Goal: Ask a question

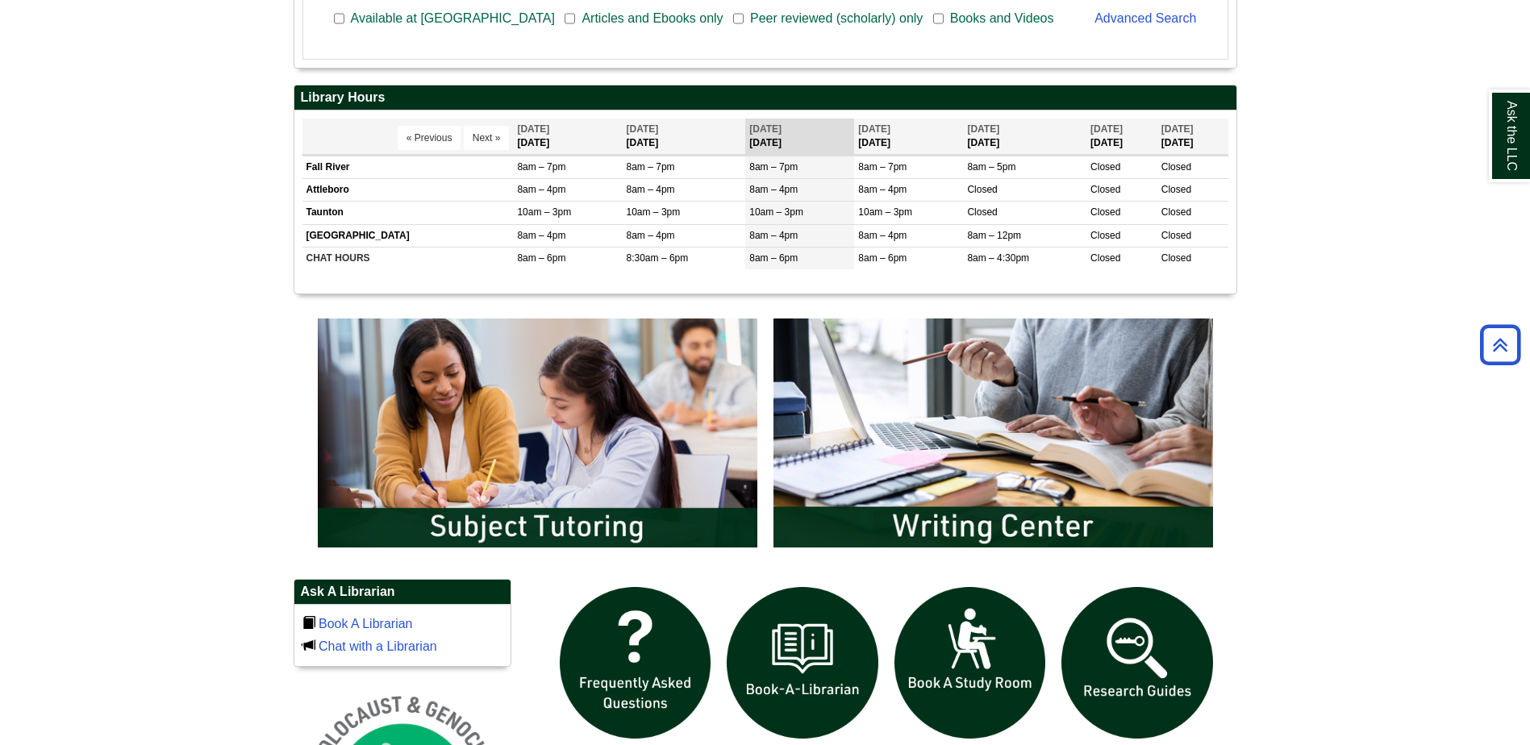
scroll to position [645, 0]
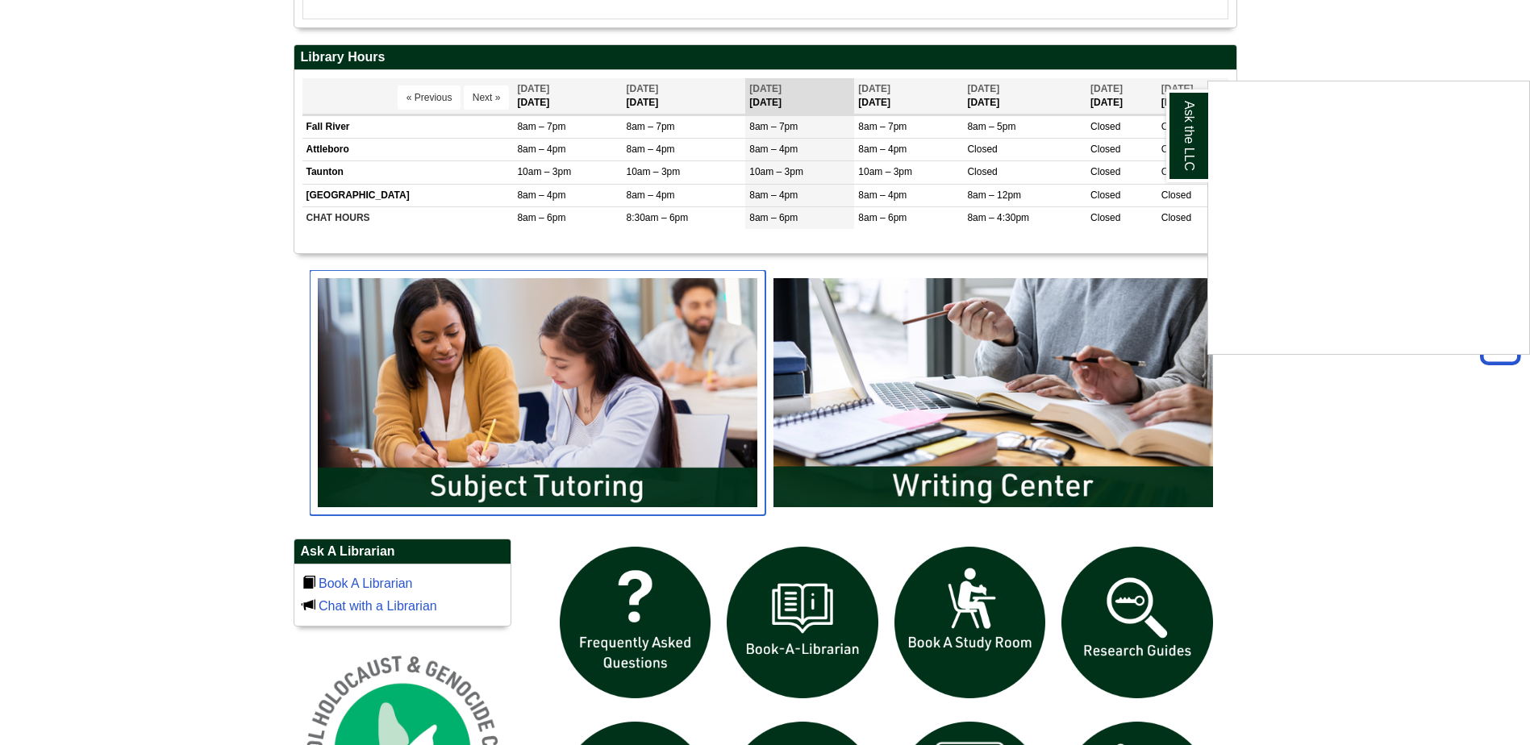
click at [593, 455] on body "Skip to Main Content Toggle navigation Home Access Services Access Services Pol…" at bounding box center [765, 385] width 1530 height 2061
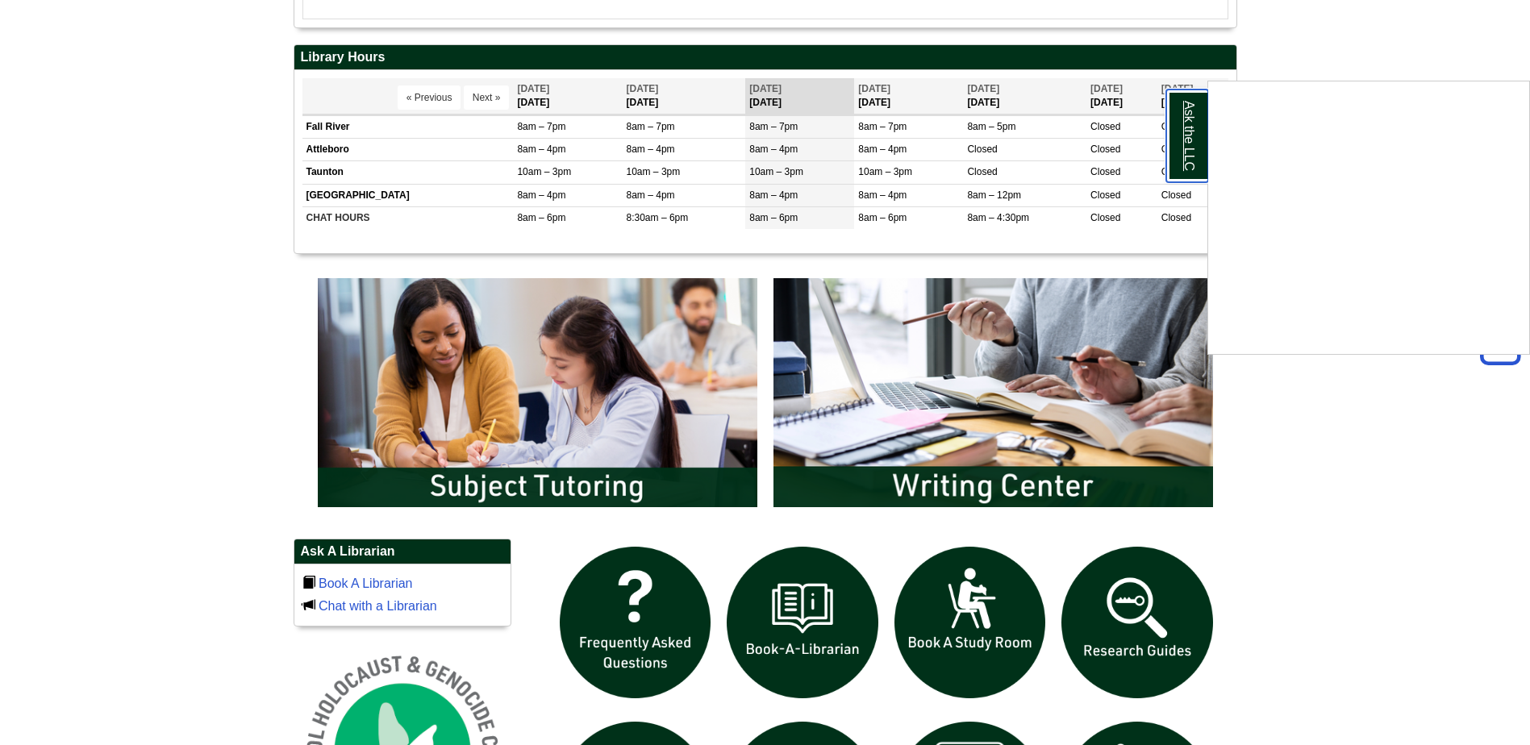
click at [1185, 153] on link "Ask the LLC" at bounding box center [1187, 136] width 42 height 93
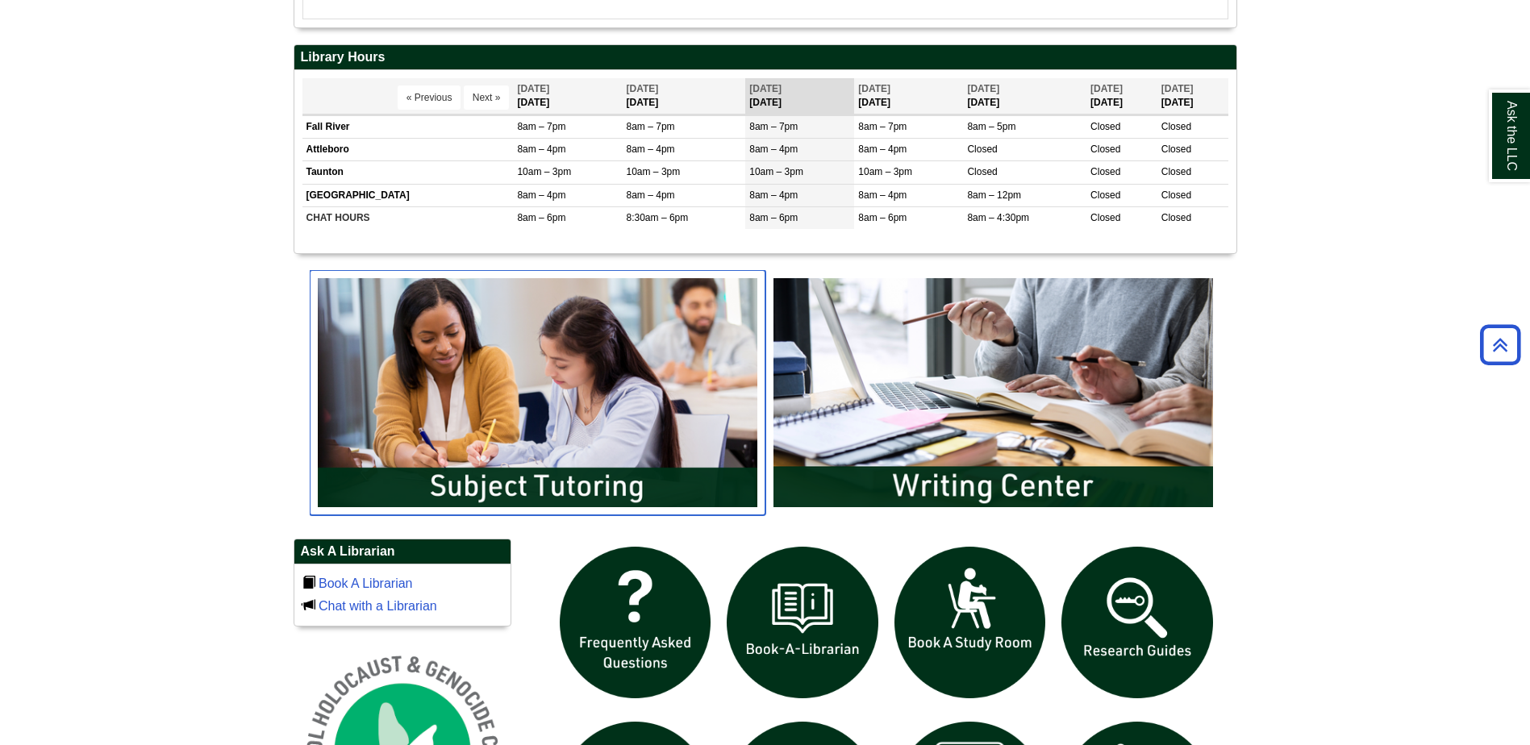
click at [568, 477] on img "slideshow" at bounding box center [538, 392] width 456 height 245
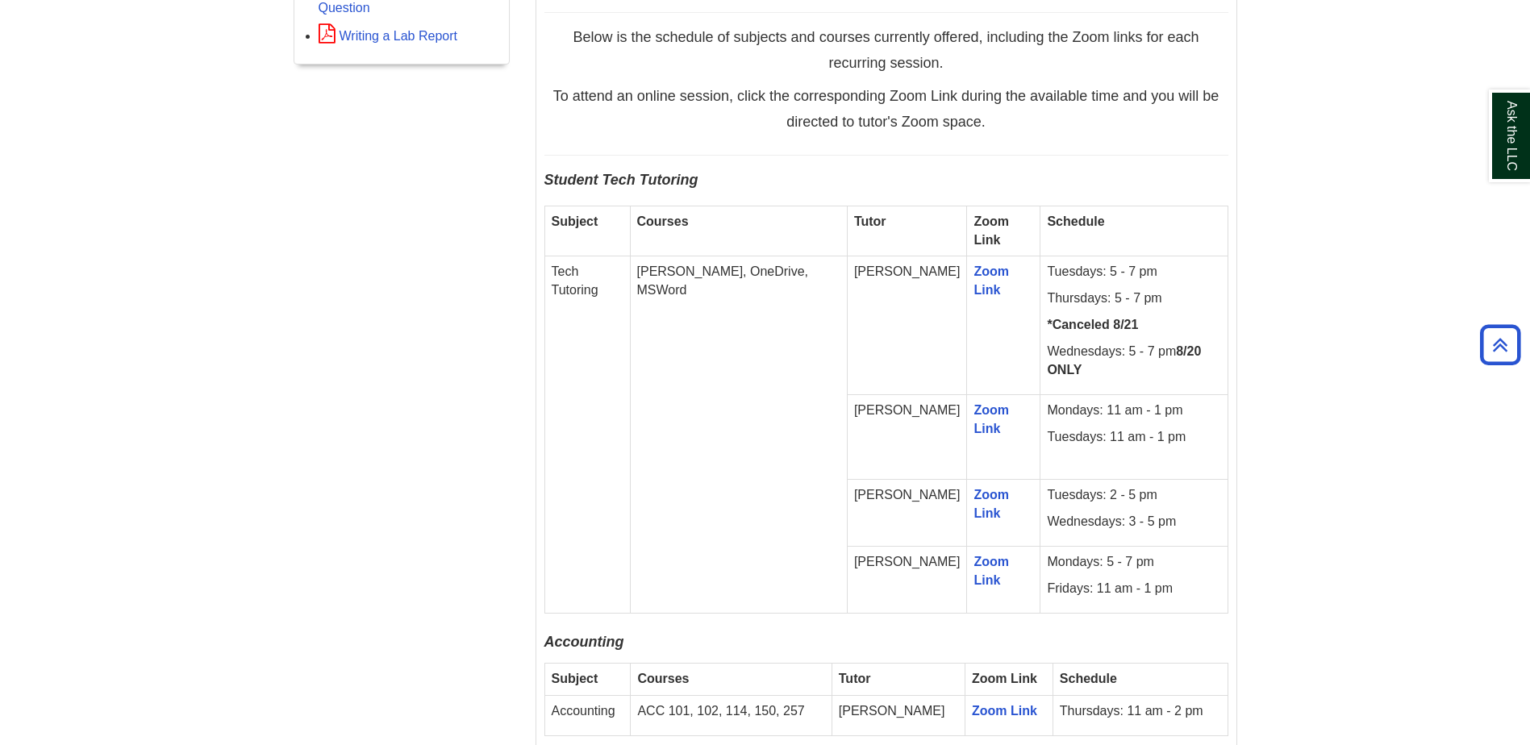
scroll to position [1129, 0]
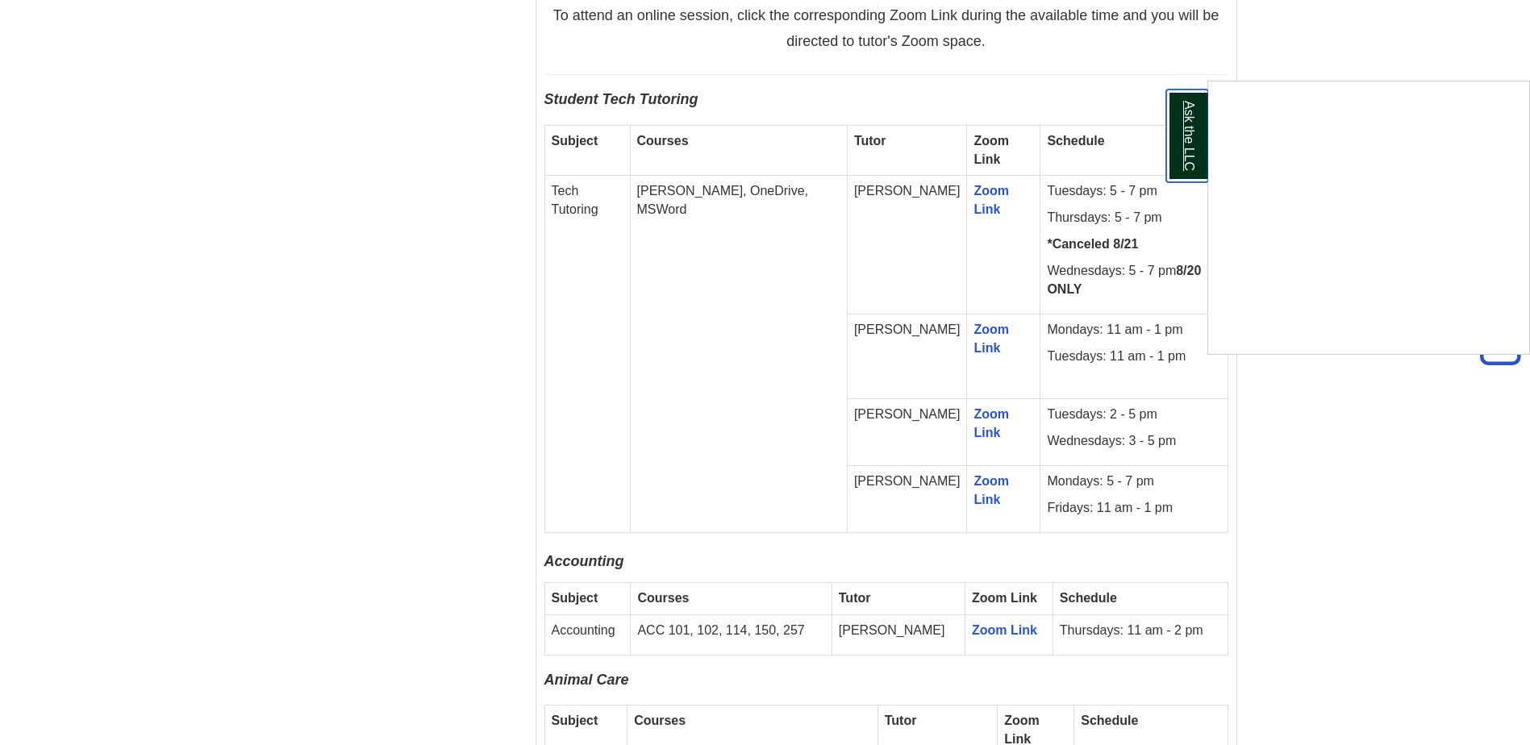
click at [1178, 137] on link "Ask the LLC" at bounding box center [1187, 136] width 42 height 93
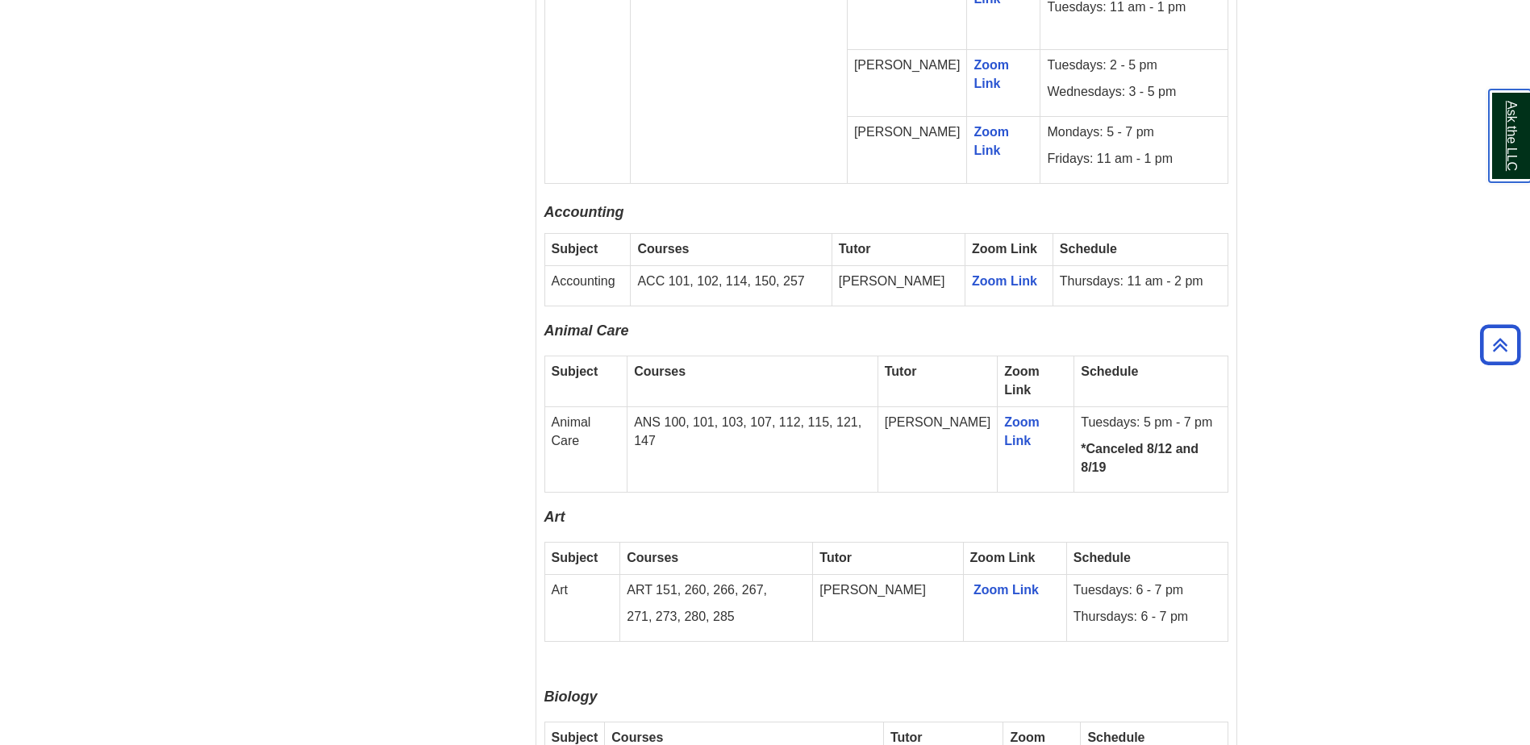
scroll to position [1452, 0]
